Goal: Information Seeking & Learning: Understand process/instructions

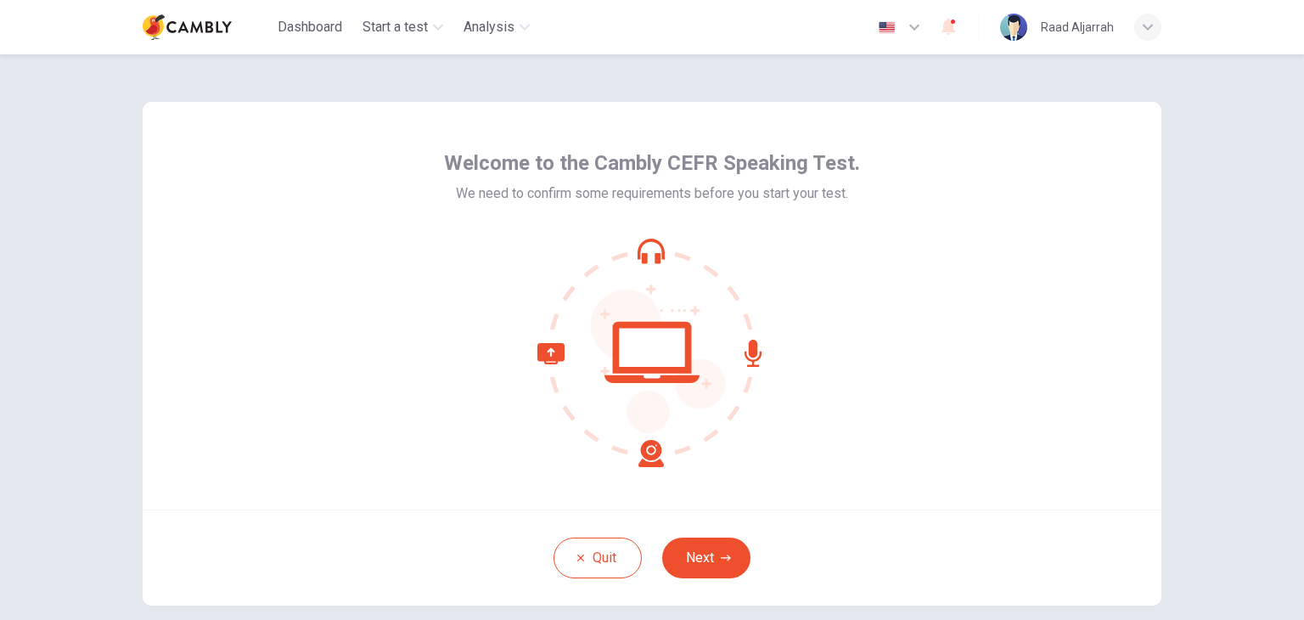
click at [1085, 307] on div "Welcome to the Cambly CEFR Speaking Test. We need to confirm some requirements …" at bounding box center [652, 305] width 1018 height 407
click at [693, 553] on button "Next" at bounding box center [706, 557] width 88 height 41
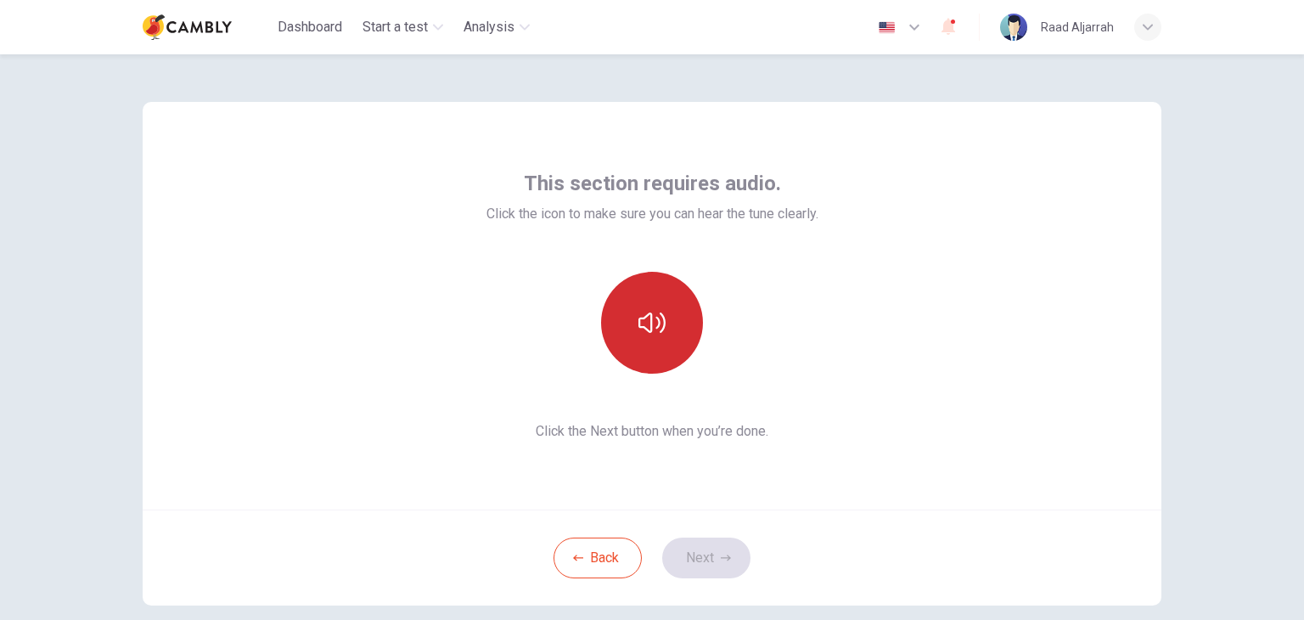
click at [648, 313] on icon "button" at bounding box center [651, 322] width 27 height 27
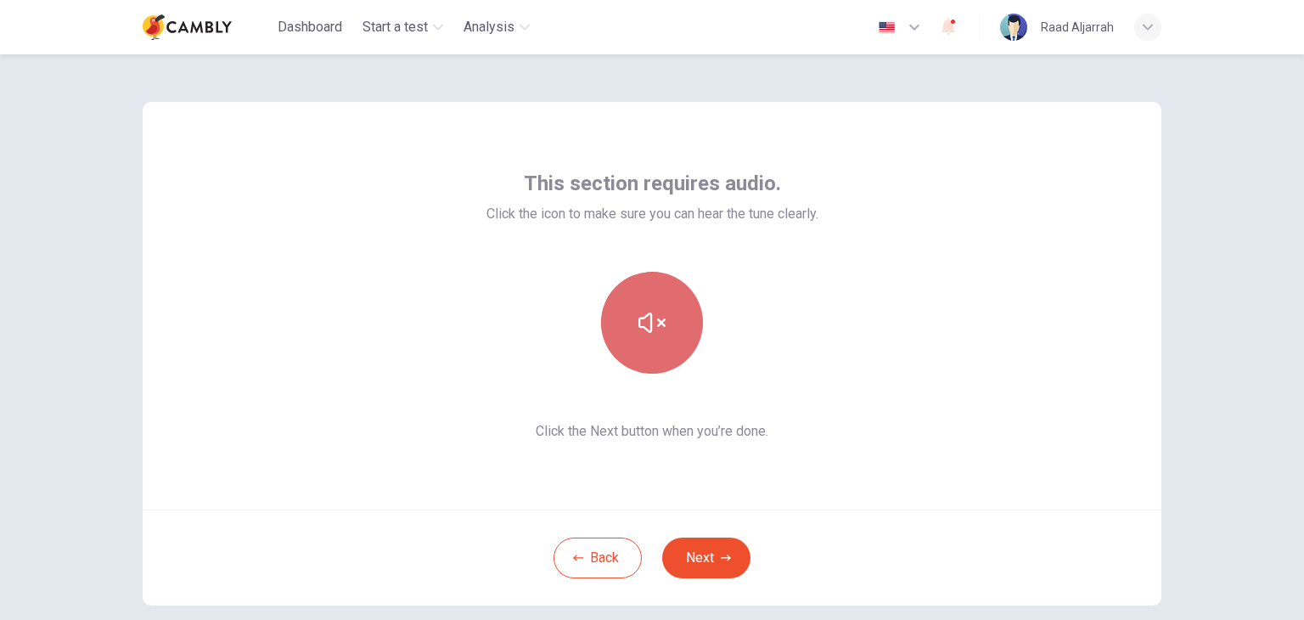
click at [651, 317] on icon "button" at bounding box center [651, 322] width 27 height 27
click at [646, 327] on icon "button" at bounding box center [651, 322] width 27 height 20
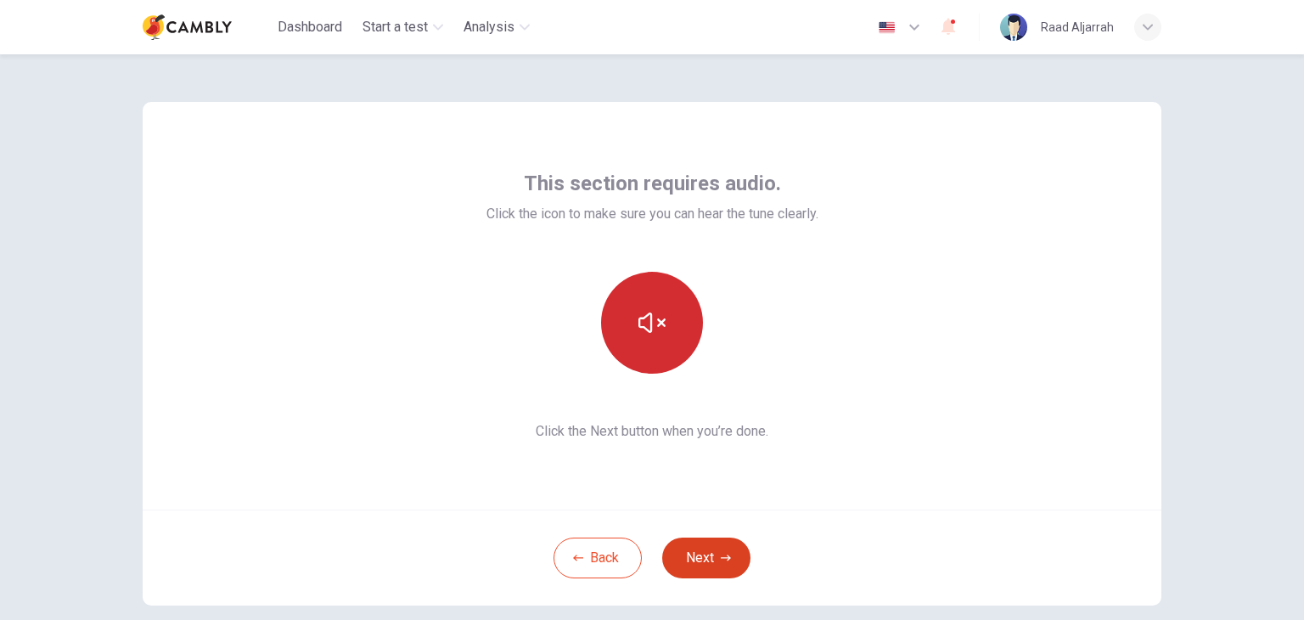
click at [710, 555] on button "Next" at bounding box center [706, 557] width 88 height 41
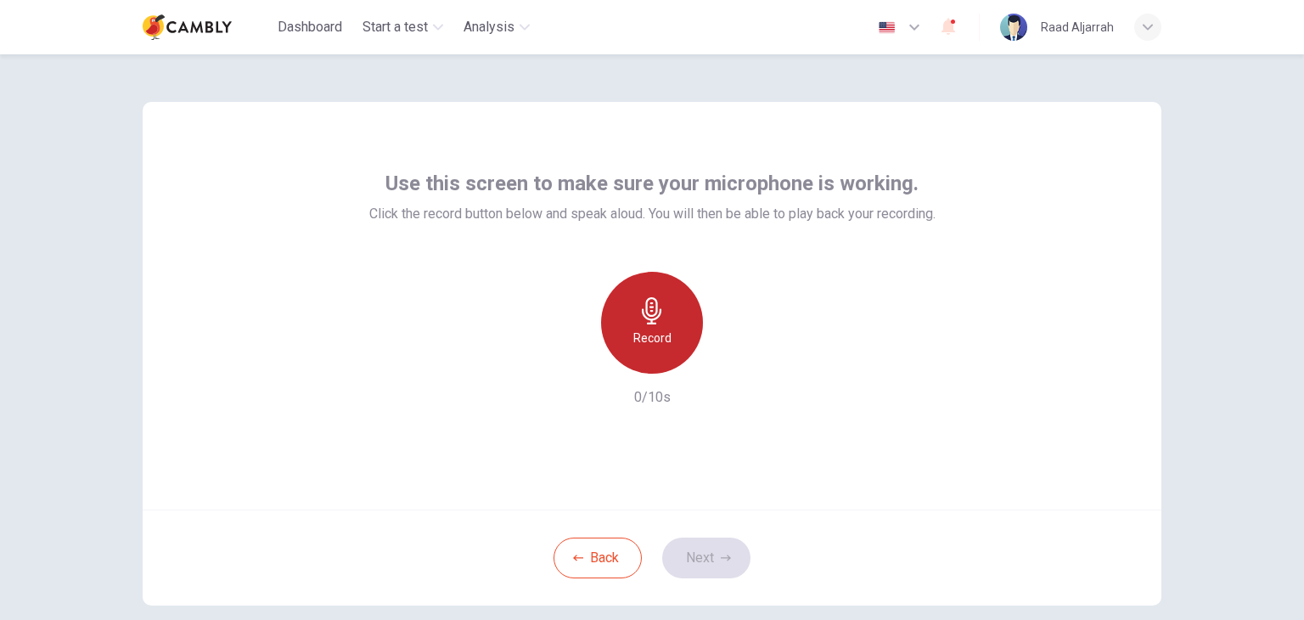
click at [642, 324] on div "Record" at bounding box center [652, 323] width 102 height 102
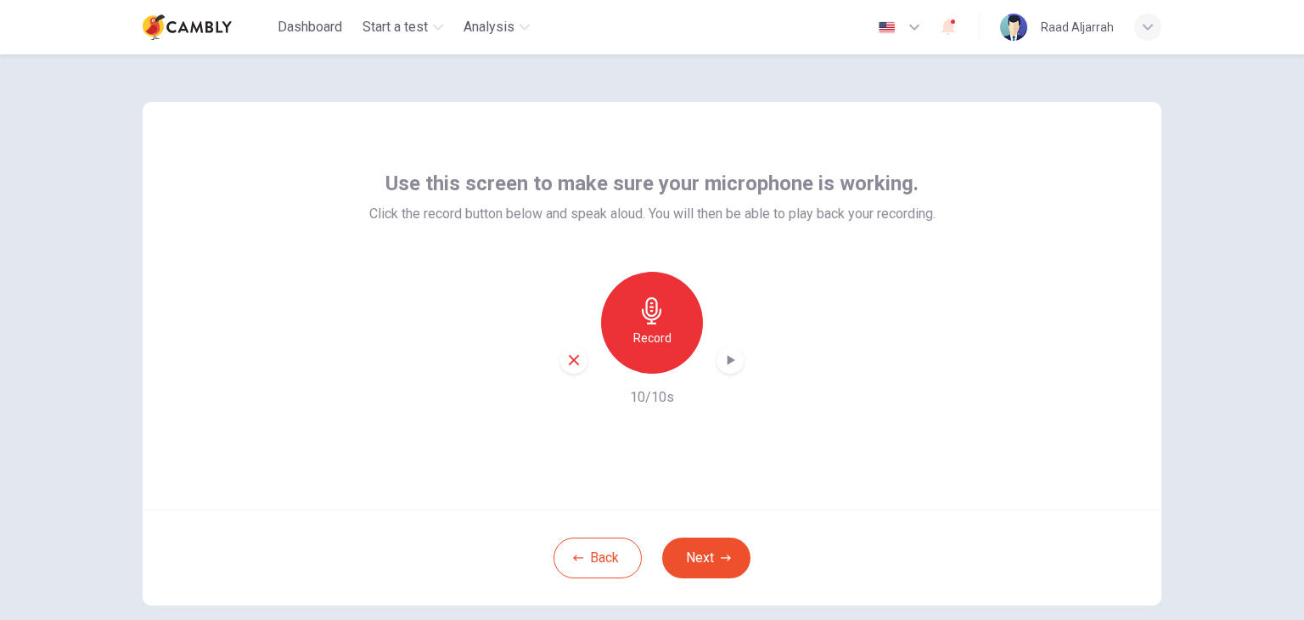
click at [727, 358] on icon "button" at bounding box center [731, 360] width 8 height 10
click at [721, 366] on icon "button" at bounding box center [729, 359] width 17 height 17
click at [716, 367] on div "button" at bounding box center [729, 359] width 27 height 27
click at [721, 361] on icon "button" at bounding box center [729, 359] width 17 height 17
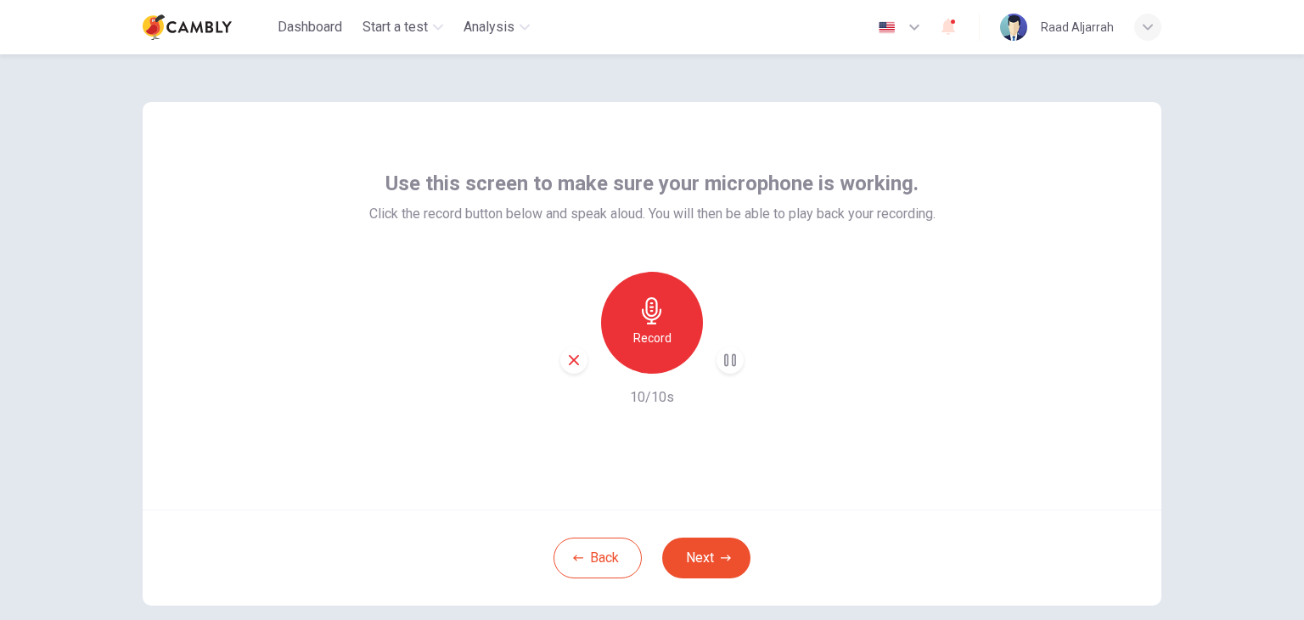
click at [669, 339] on div "Record" at bounding box center [652, 323] width 102 height 102
click at [730, 360] on icon "button" at bounding box center [729, 359] width 17 height 17
click at [577, 362] on div "button" at bounding box center [573, 359] width 27 height 27
click at [671, 317] on div "Record" at bounding box center [652, 323] width 102 height 102
click at [735, 364] on div "button" at bounding box center [729, 359] width 27 height 27
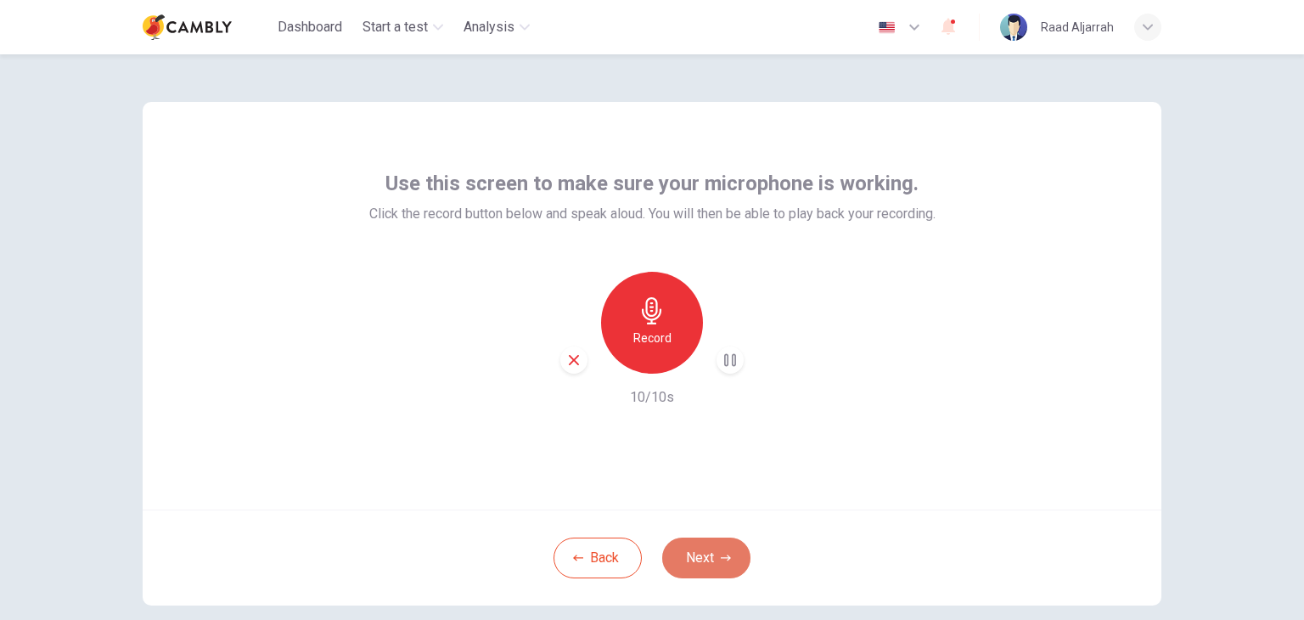
click at [703, 551] on button "Next" at bounding box center [706, 557] width 88 height 41
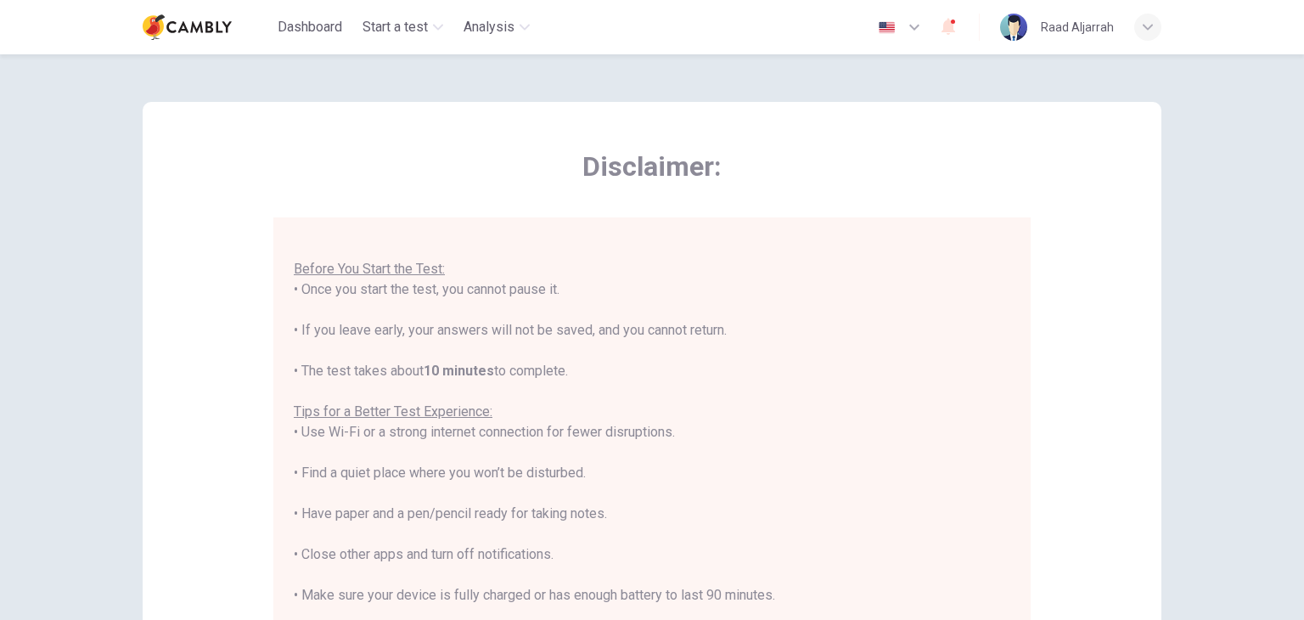
scroll to position [324, 0]
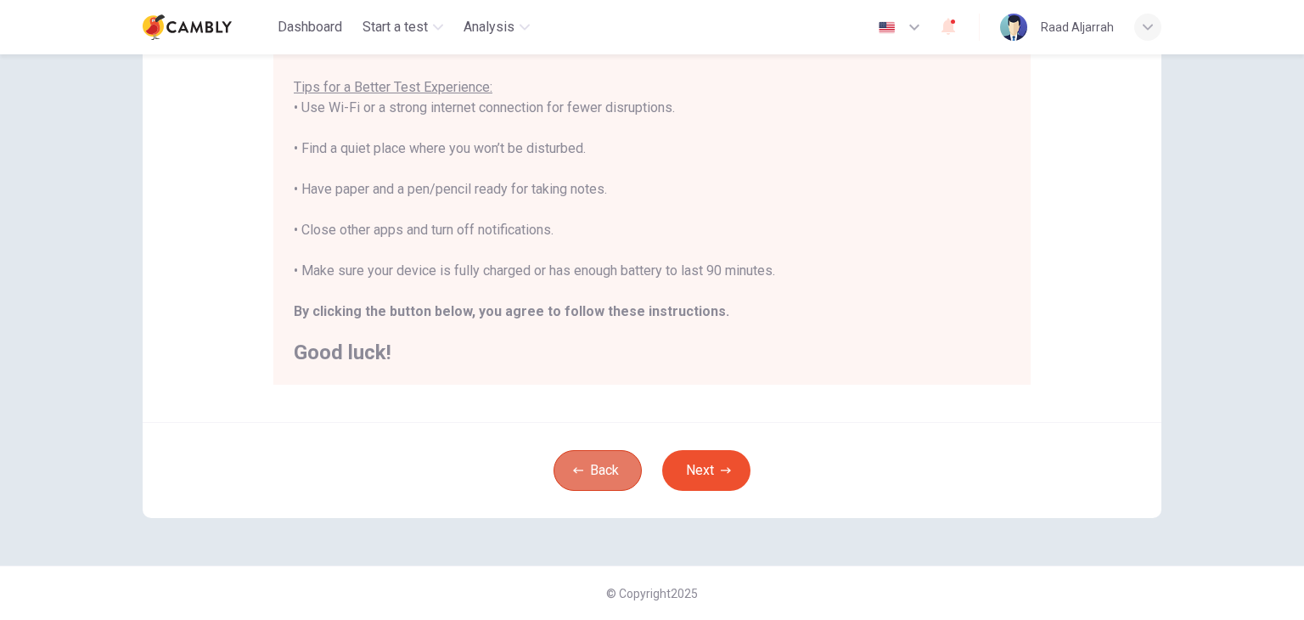
click at [581, 483] on button "Back" at bounding box center [597, 470] width 88 height 41
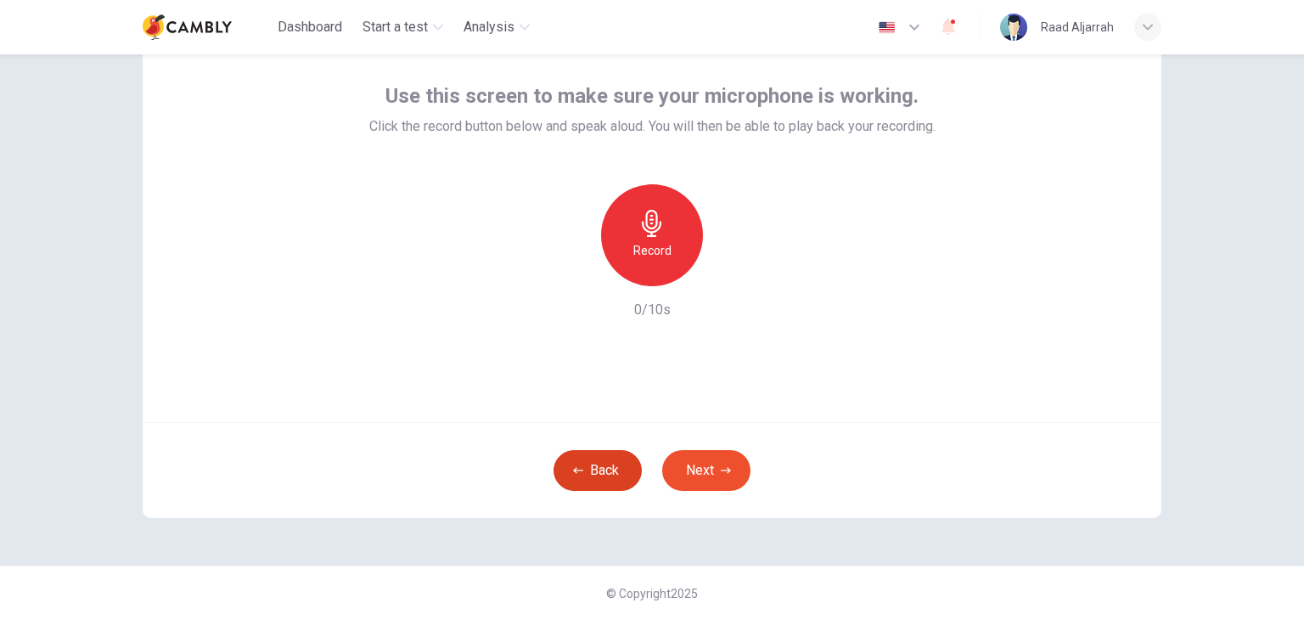
scroll to position [87, 0]
click at [581, 483] on button "Back" at bounding box center [597, 470] width 88 height 41
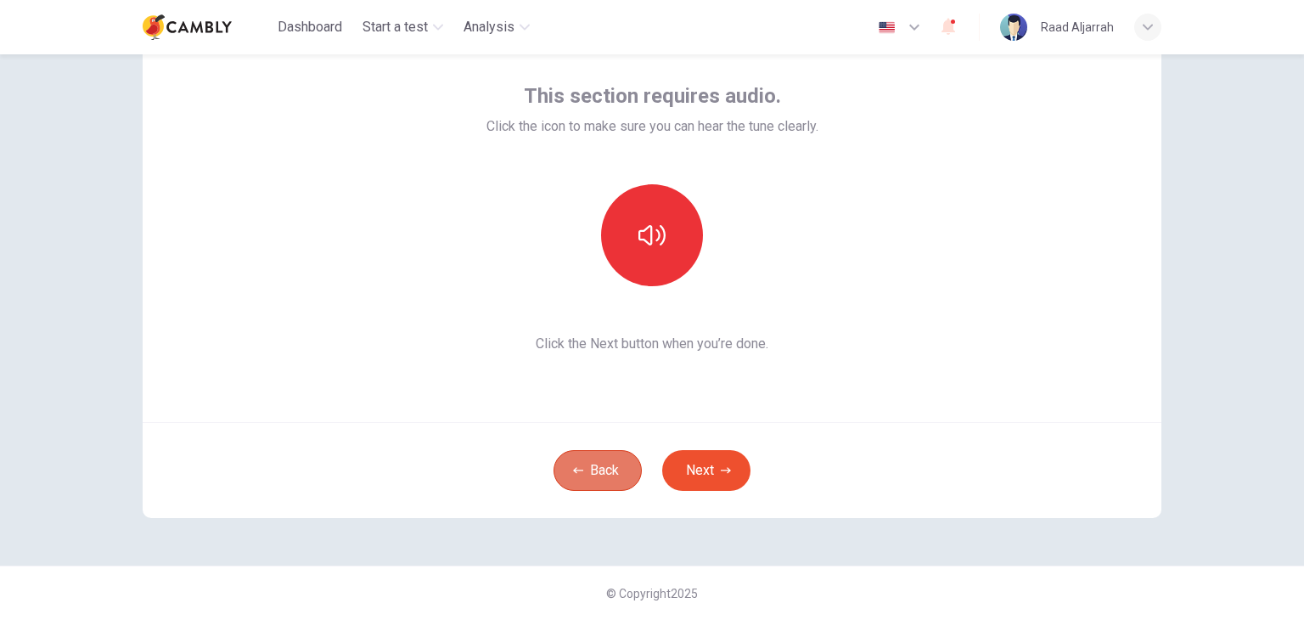
click at [581, 483] on button "Back" at bounding box center [597, 470] width 88 height 41
